Goal: Complete application form

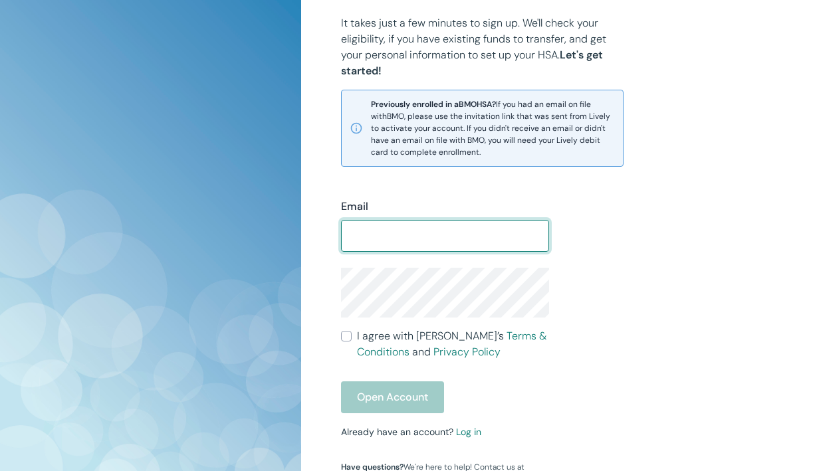
click at [474, 237] on input "Email" at bounding box center [445, 236] width 208 height 27
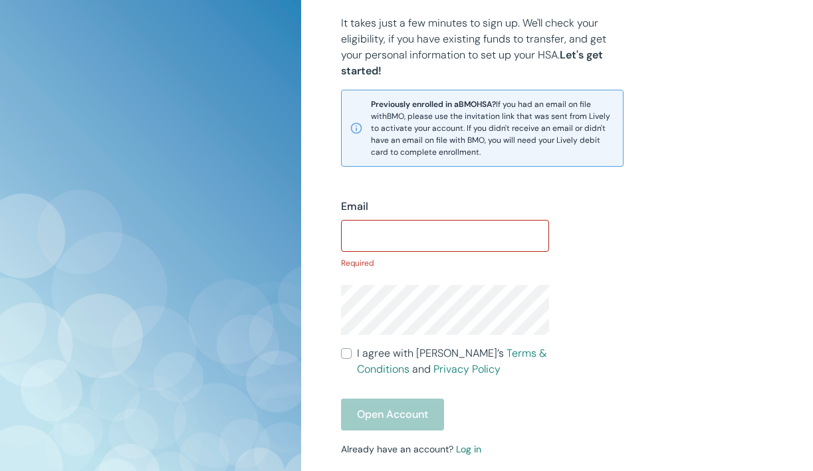
type input "[EMAIL_ADDRESS][DOMAIN_NAME]"
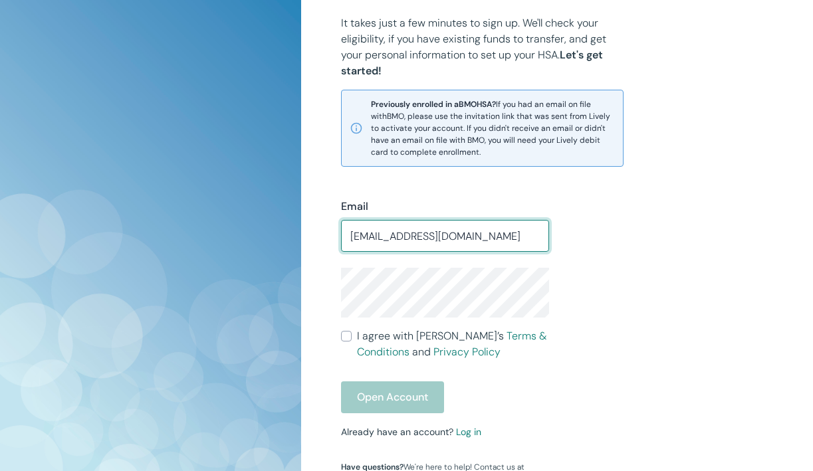
click at [343, 339] on input "I agree with Lively’s Terms & Conditions and Privacy Policy" at bounding box center [346, 336] width 11 height 11
checkbox input "true"
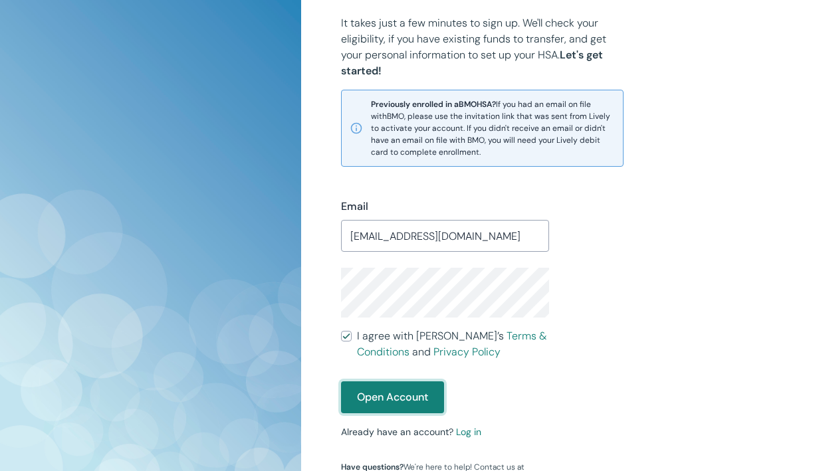
click at [372, 405] on button "Open Account" at bounding box center [392, 397] width 103 height 32
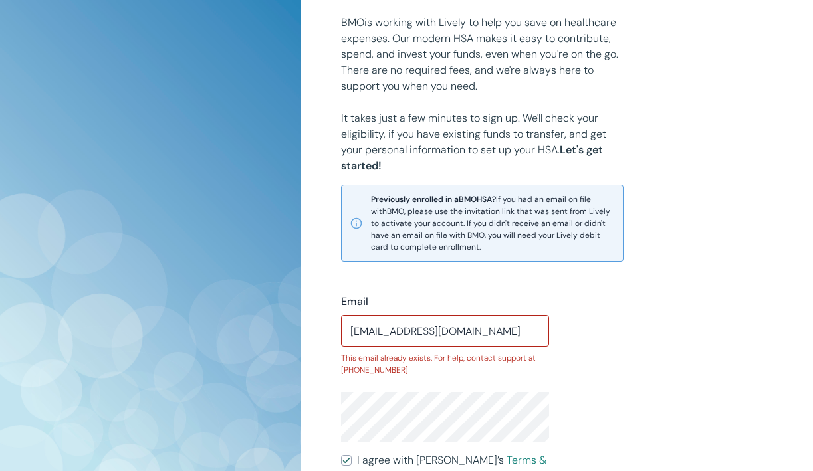
scroll to position [179, 0]
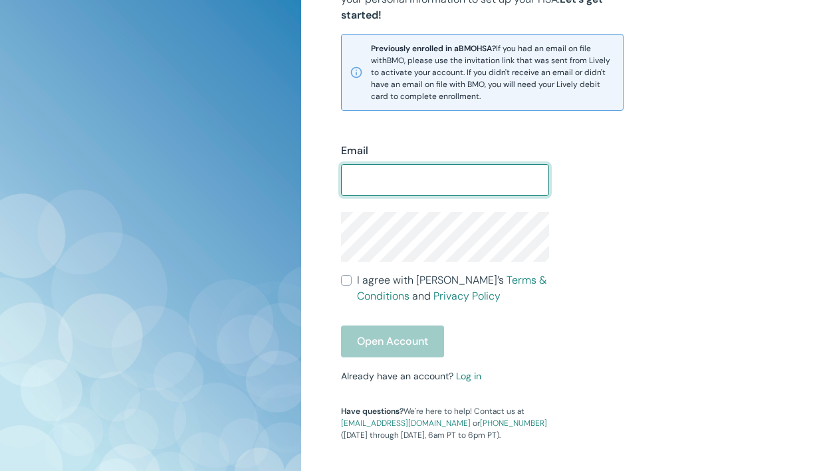
scroll to position [352, 0]
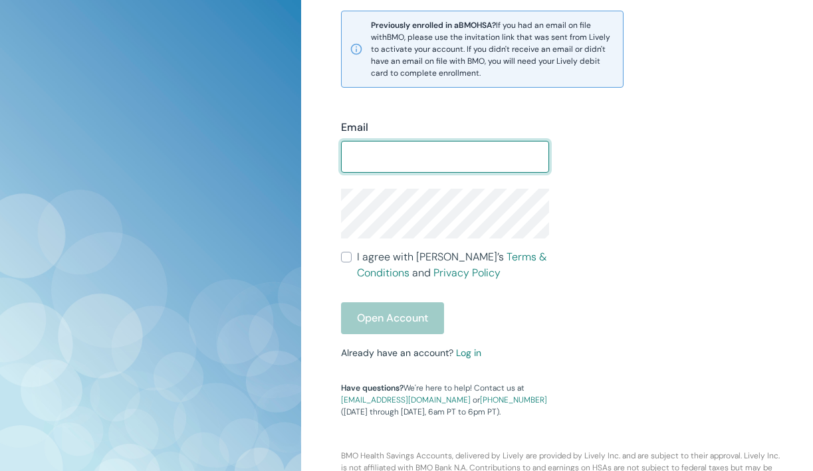
click at [351, 264] on form "Email ​ I agree with Lively’s Terms & Conditions and Privacy Policy Open Account" at bounding box center [445, 227] width 208 height 215
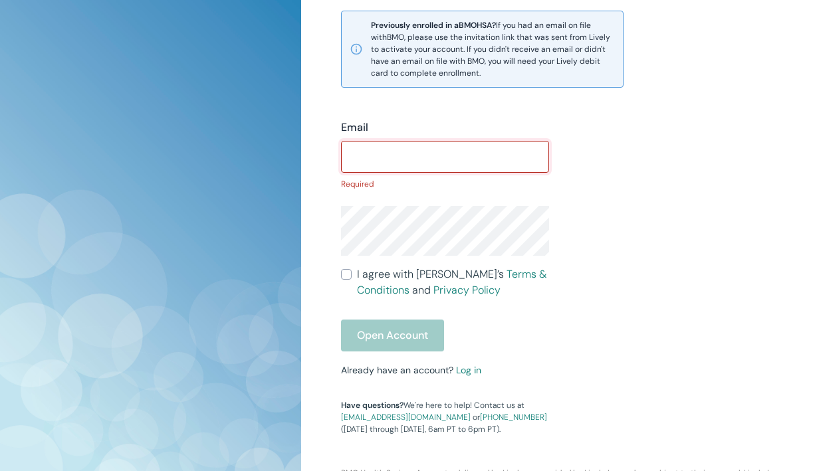
click at [391, 144] on input "Email" at bounding box center [445, 157] width 208 height 27
type input "[EMAIL_ADDRESS][DOMAIN_NAME]"
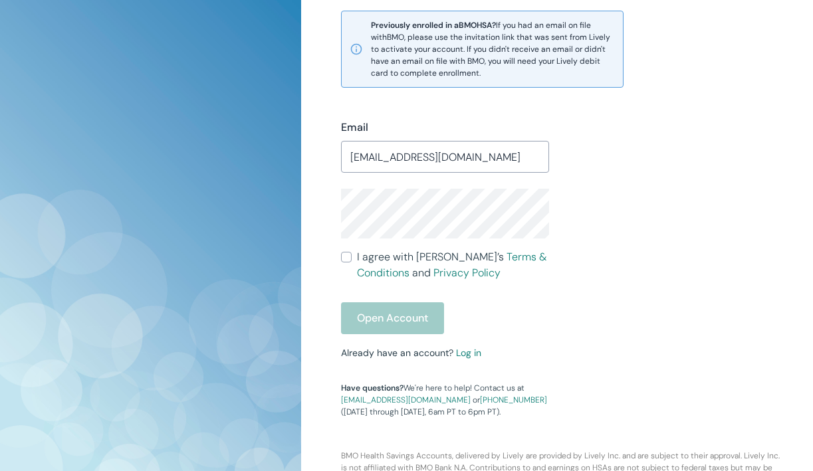
click at [345, 260] on input "I agree with Lively’s Terms & Conditions and Privacy Policy" at bounding box center [346, 257] width 11 height 11
checkbox input "true"
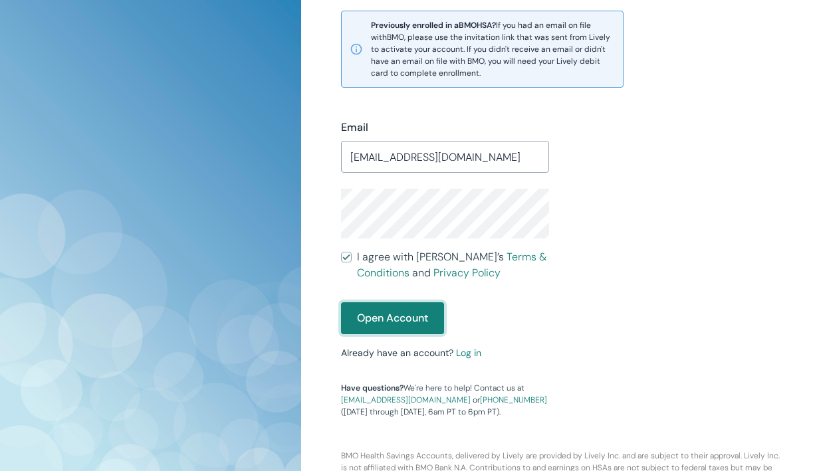
click at [361, 323] on button "Open Account" at bounding box center [392, 318] width 103 height 32
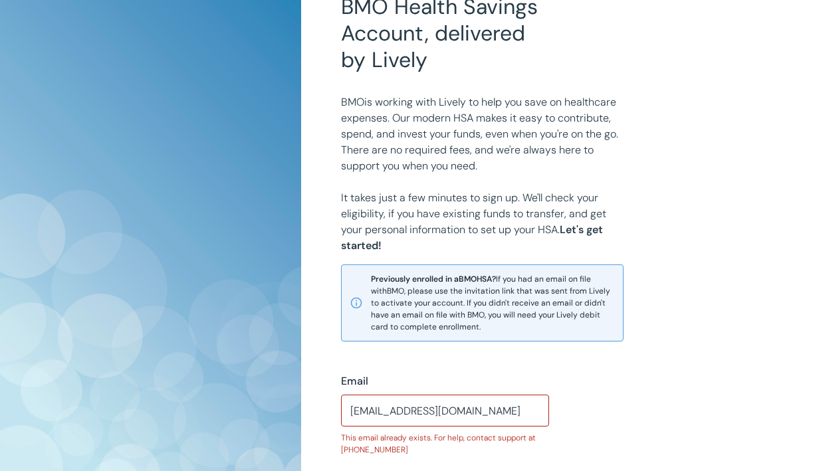
scroll to position [318, 0]
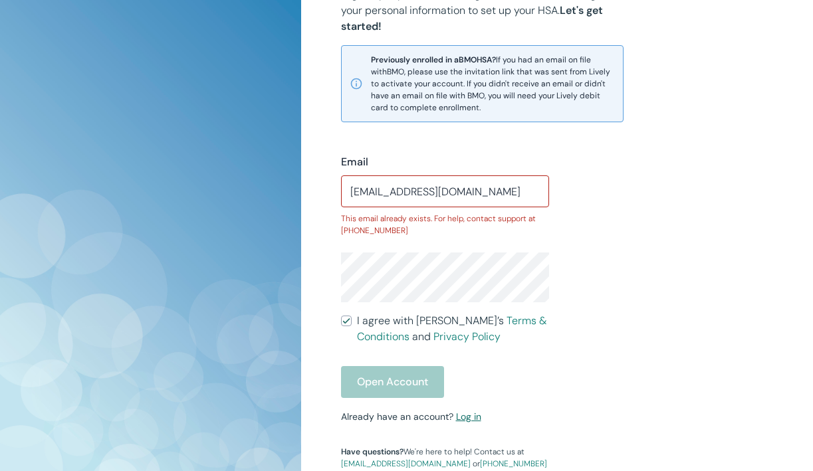
click at [465, 423] on link "Log in" at bounding box center [468, 417] width 25 height 12
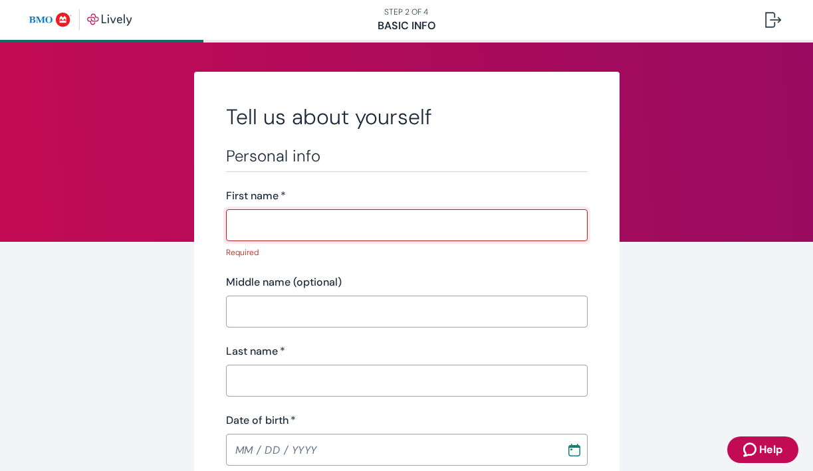
click at [310, 222] on input "First name   *" at bounding box center [406, 225] width 361 height 27
type input "[PERSON_NAME]"
type input "[PHONE_NUMBER]"
type input "[STREET_ADDRESS][PERSON_NAME]"
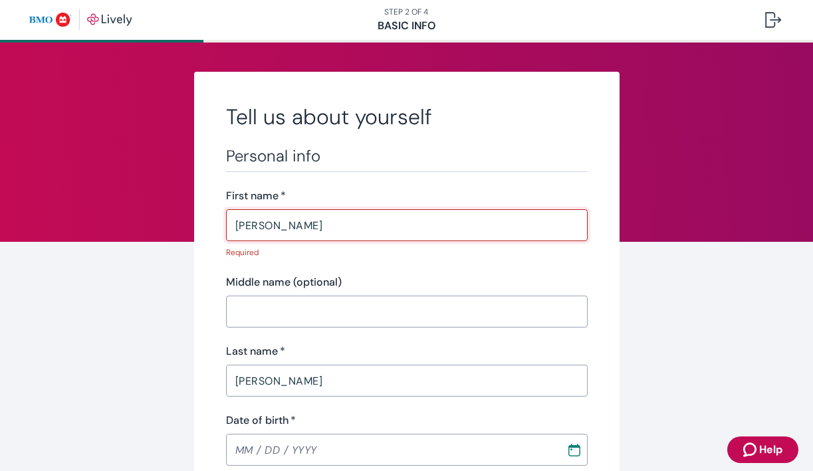
type input "Mesa"
type input "[US_STATE]"
type input "85212"
click at [341, 274] on div "Middle name (optional)" at bounding box center [406, 282] width 361 height 16
click at [310, 239] on div "[PERSON_NAME] ​" at bounding box center [406, 225] width 361 height 32
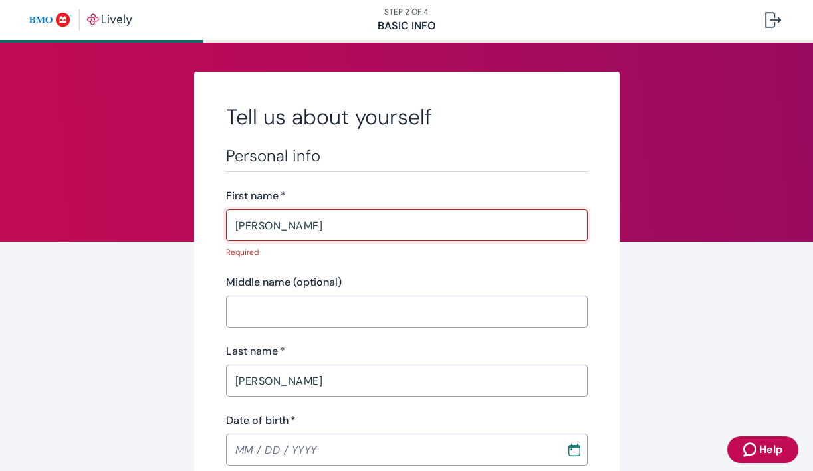
click at [310, 239] on div "[PERSON_NAME] ​" at bounding box center [406, 225] width 361 height 32
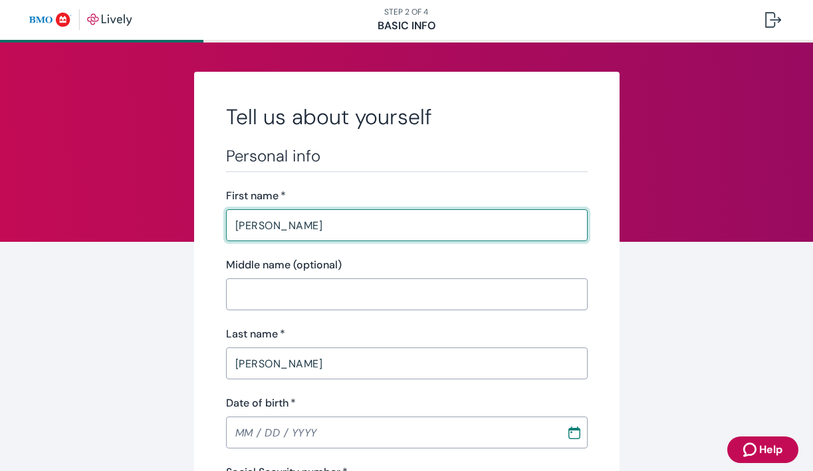
click at [318, 227] on input "[PERSON_NAME]" at bounding box center [406, 225] width 361 height 27
click at [290, 221] on input "[PERSON_NAME]" at bounding box center [406, 225] width 361 height 27
type input "[PERSON_NAME]"
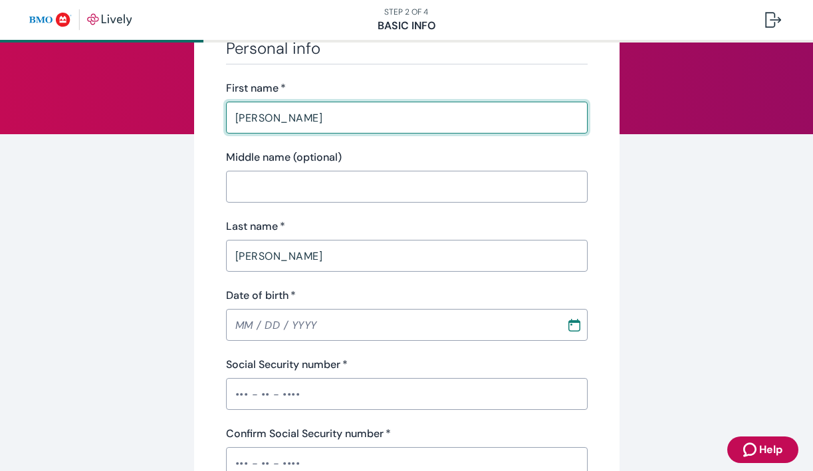
scroll to position [103, 0]
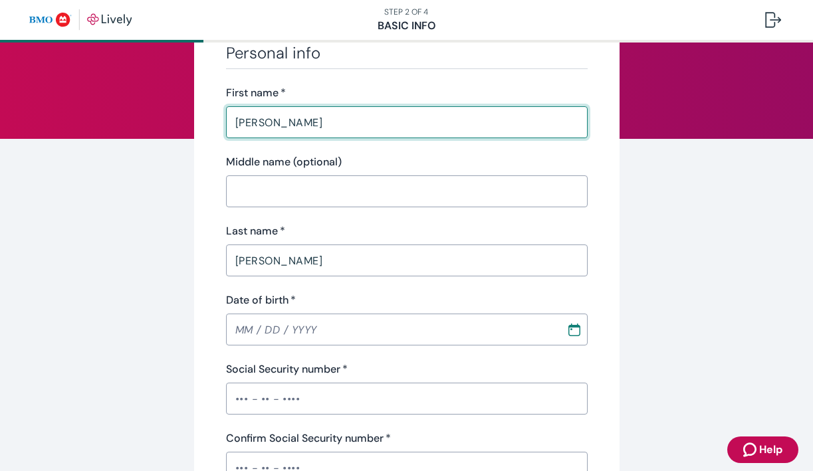
click at [260, 320] on input "Date of birth   *" at bounding box center [391, 329] width 331 height 27
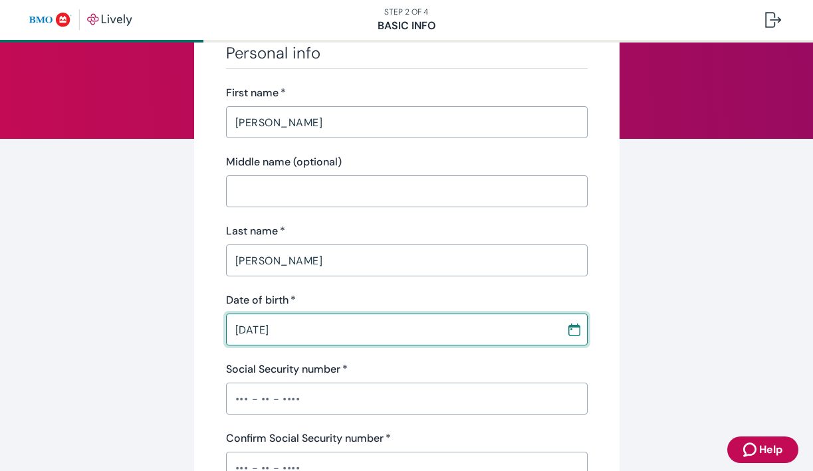
type input "[DATE]"
click at [292, 403] on input "Social Security number   *" at bounding box center [406, 398] width 361 height 27
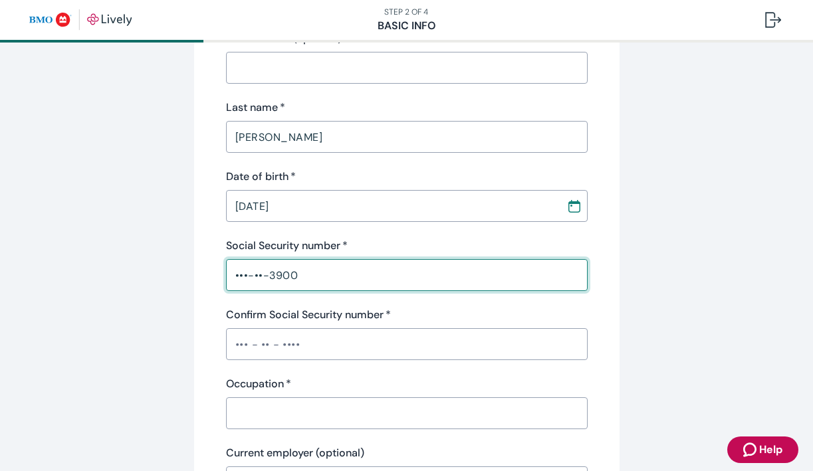
scroll to position [276, 0]
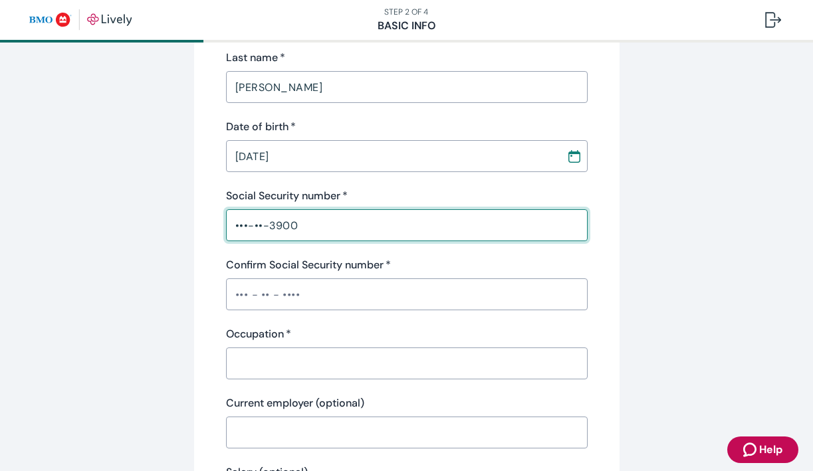
type input "•••-••-3900"
click at [298, 303] on input "Confirm Social Security number   *" at bounding box center [406, 294] width 361 height 27
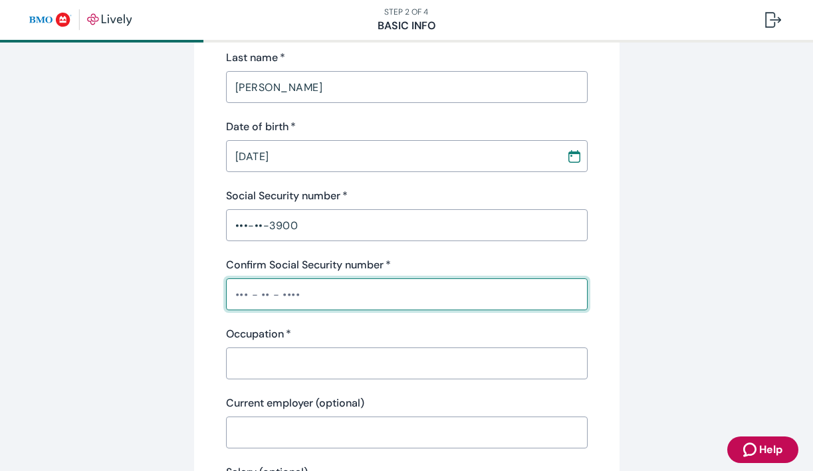
type input "•"
